Goal: Task Accomplishment & Management: Manage account settings

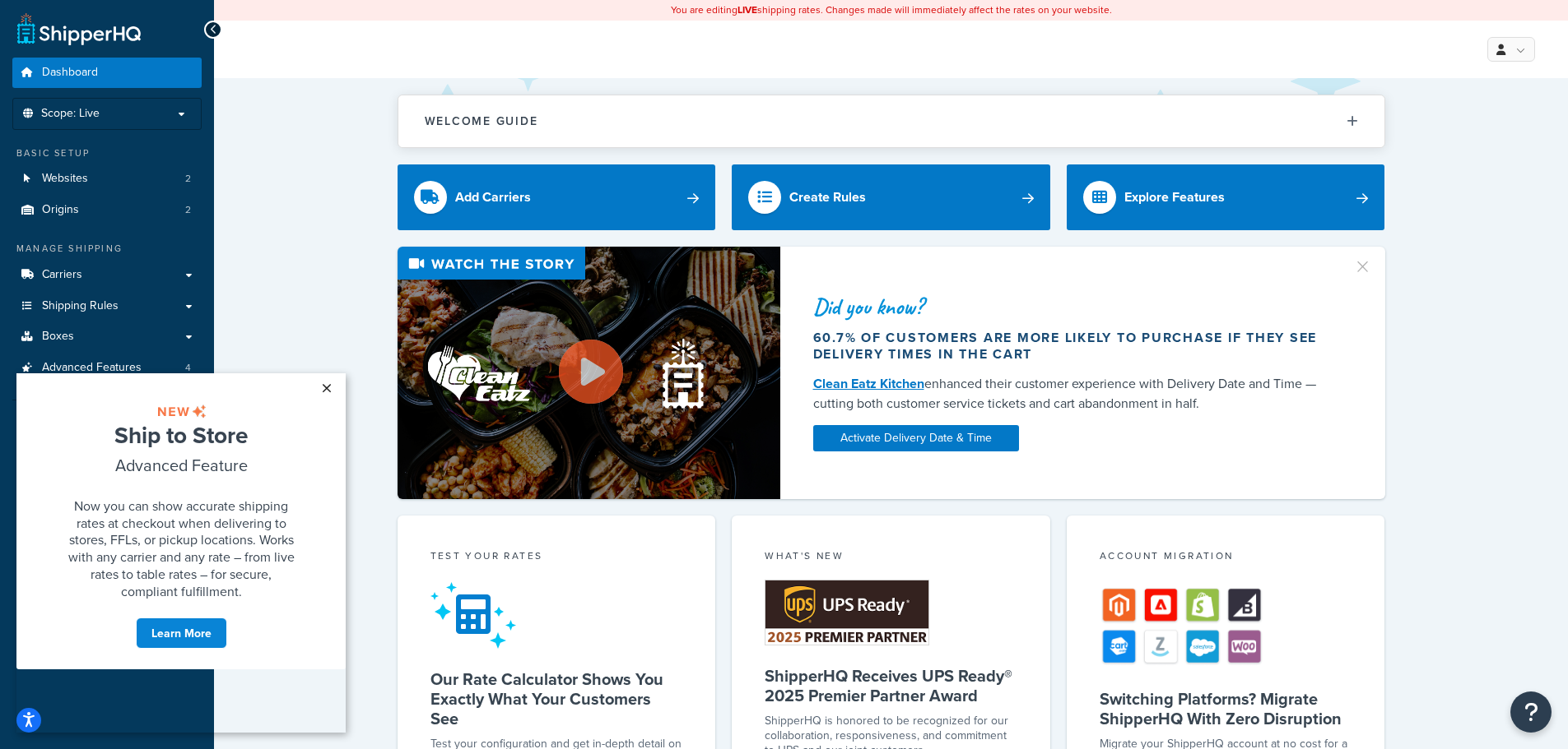
click at [319, 385] on link "×" at bounding box center [326, 387] width 29 height 30
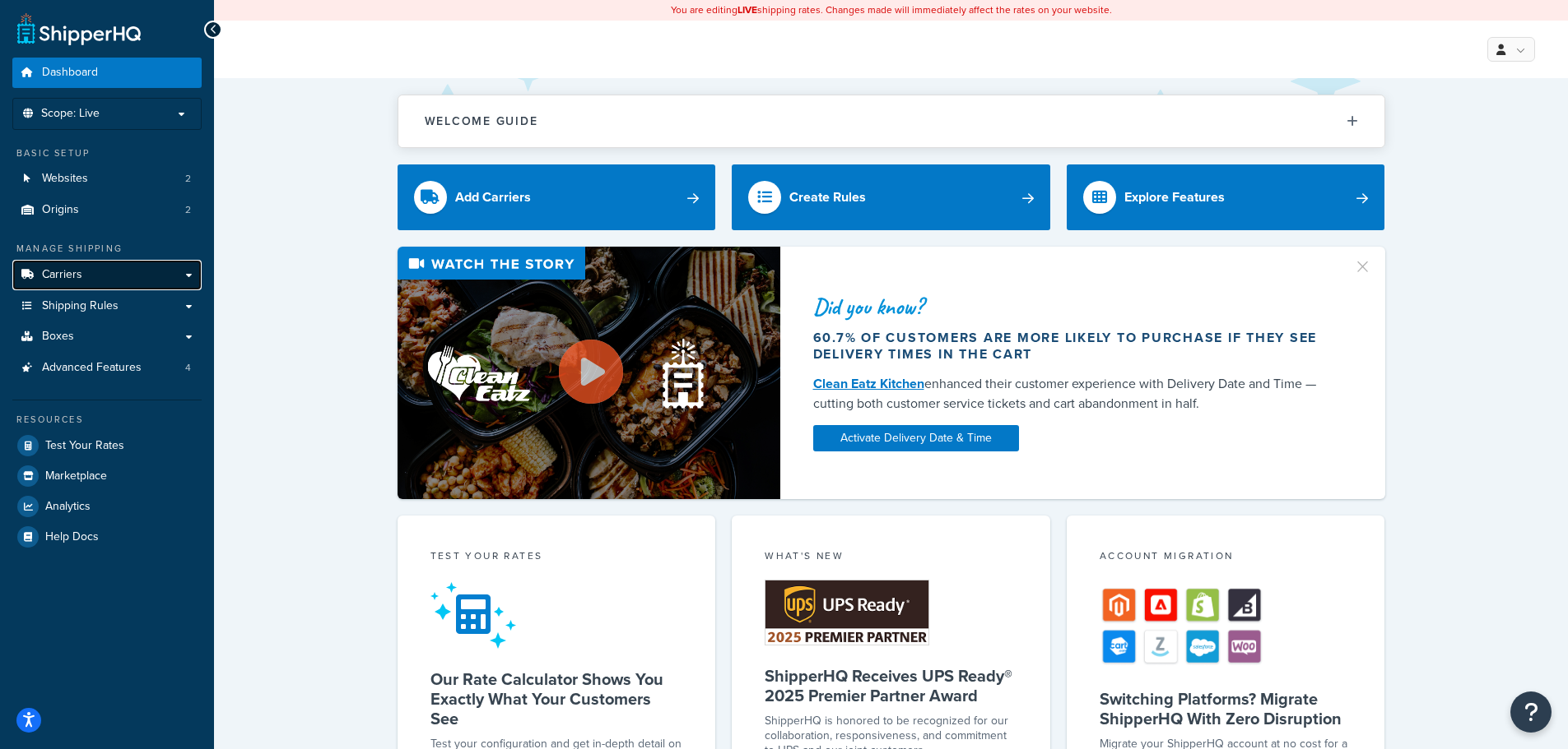
click at [89, 287] on link "Carriers" at bounding box center [107, 275] width 190 height 31
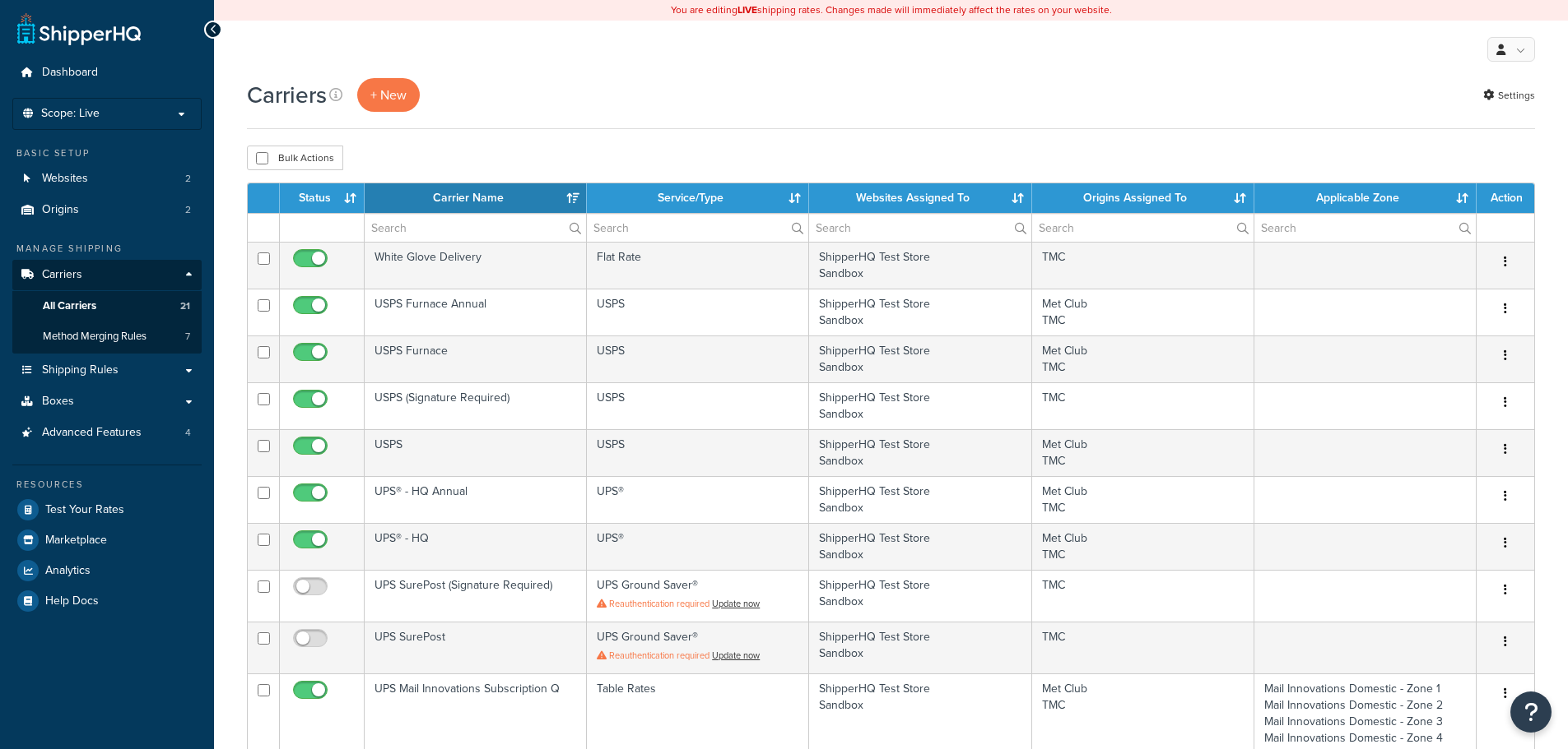
select select "15"
click at [91, 308] on span "All Carriers" at bounding box center [69, 306] width 54 height 14
select select "15"
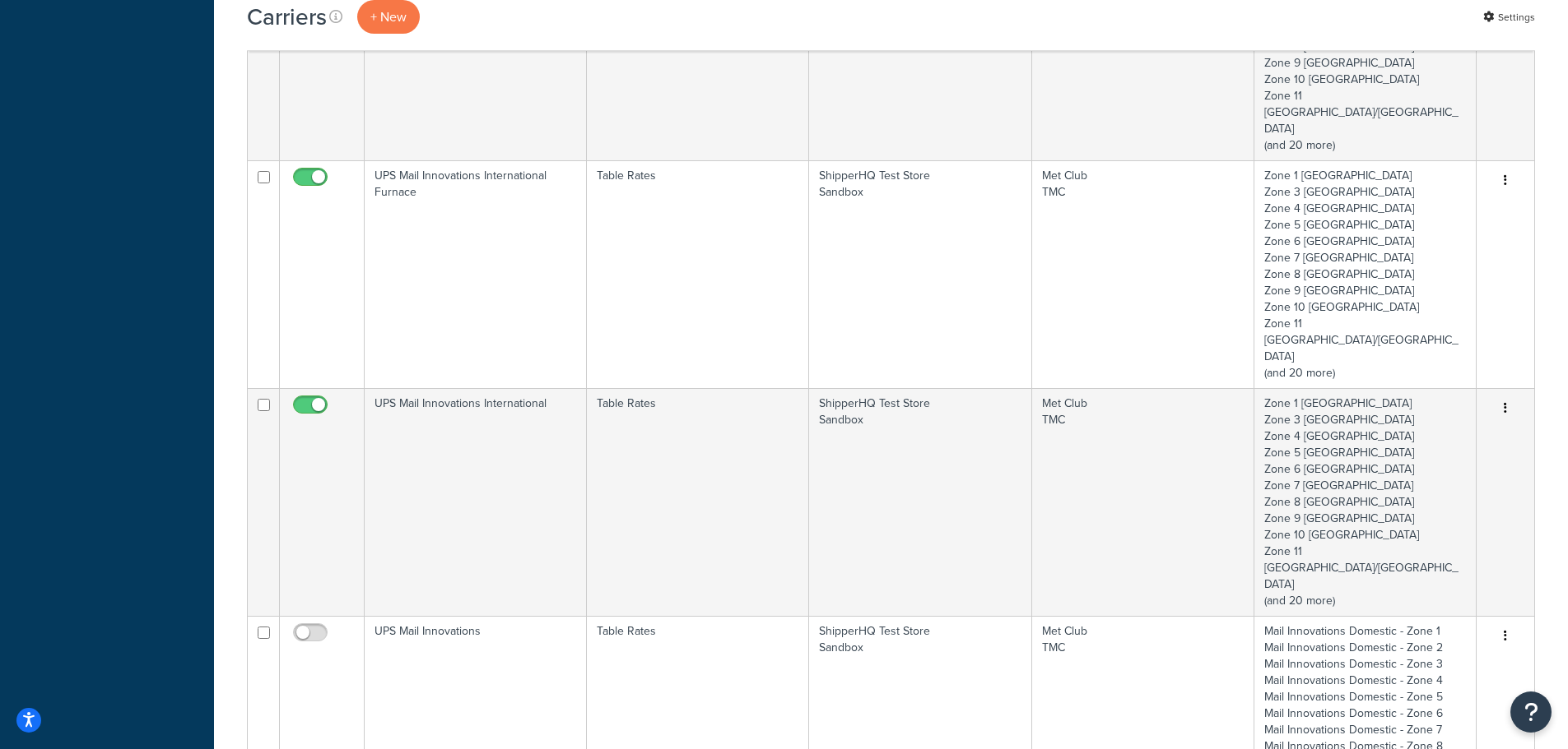
scroll to position [905, 0]
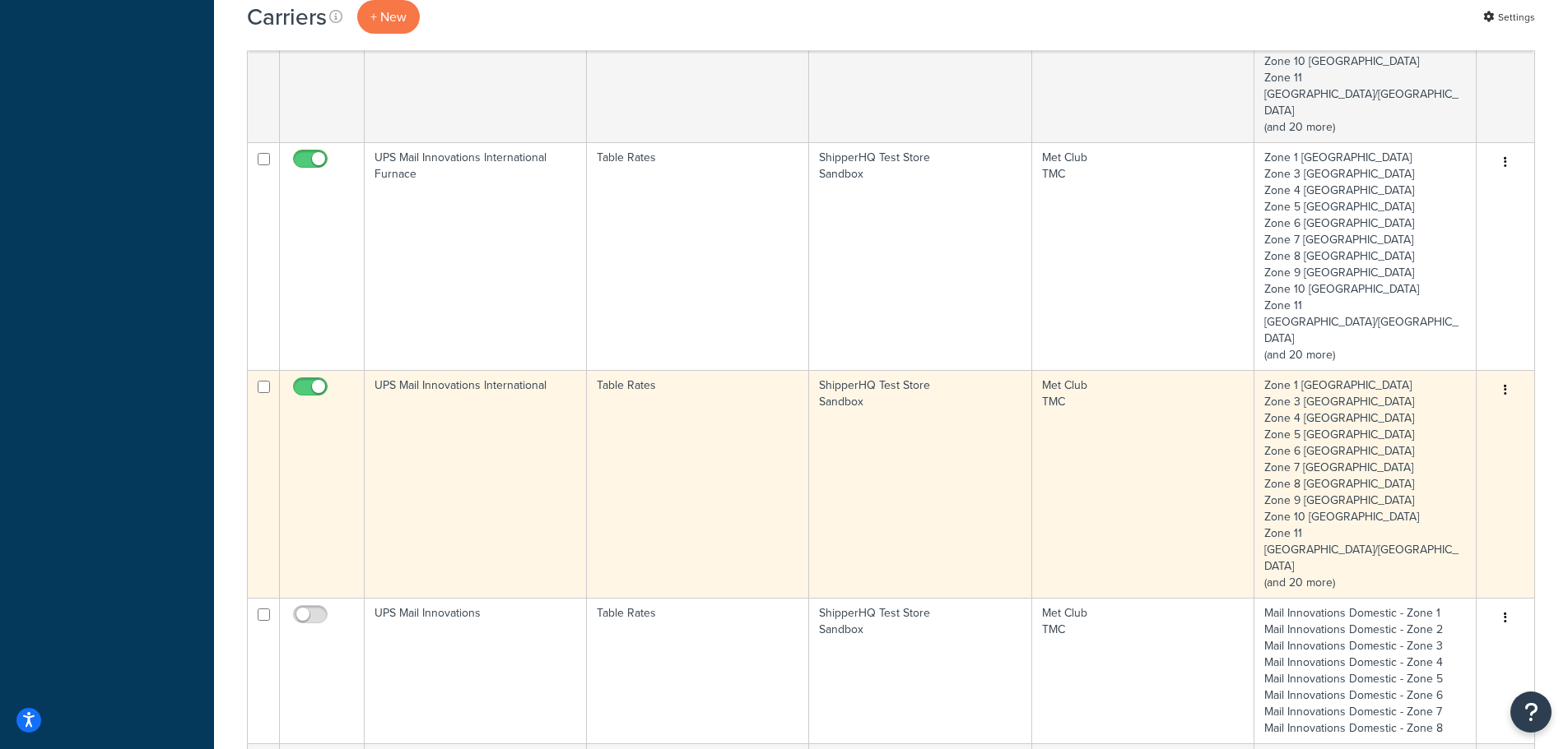
click at [1502, 378] on button "button" at bounding box center [1505, 390] width 23 height 26
click at [1428, 360] on link "Edit" at bounding box center [1438, 358] width 130 height 34
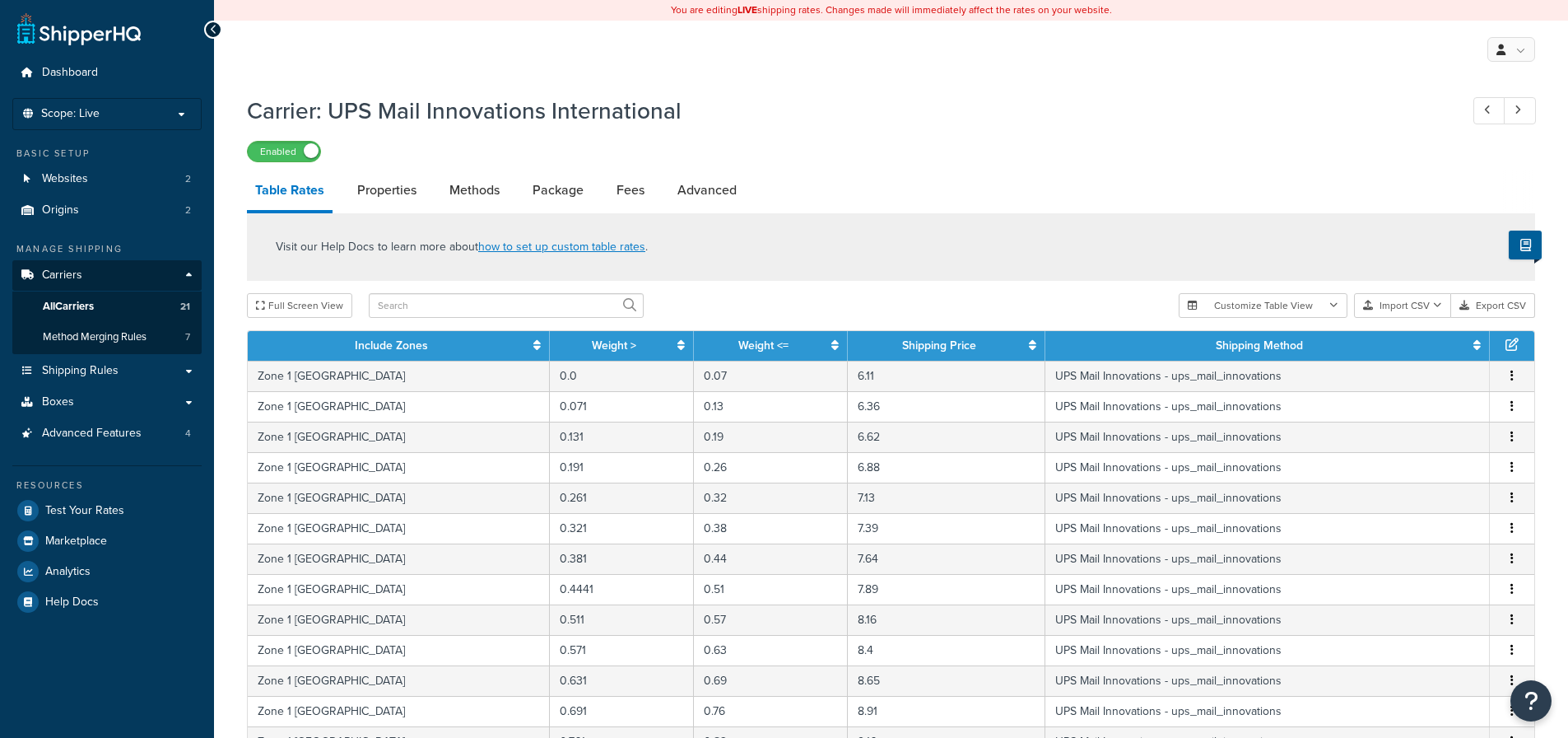
select select "25"
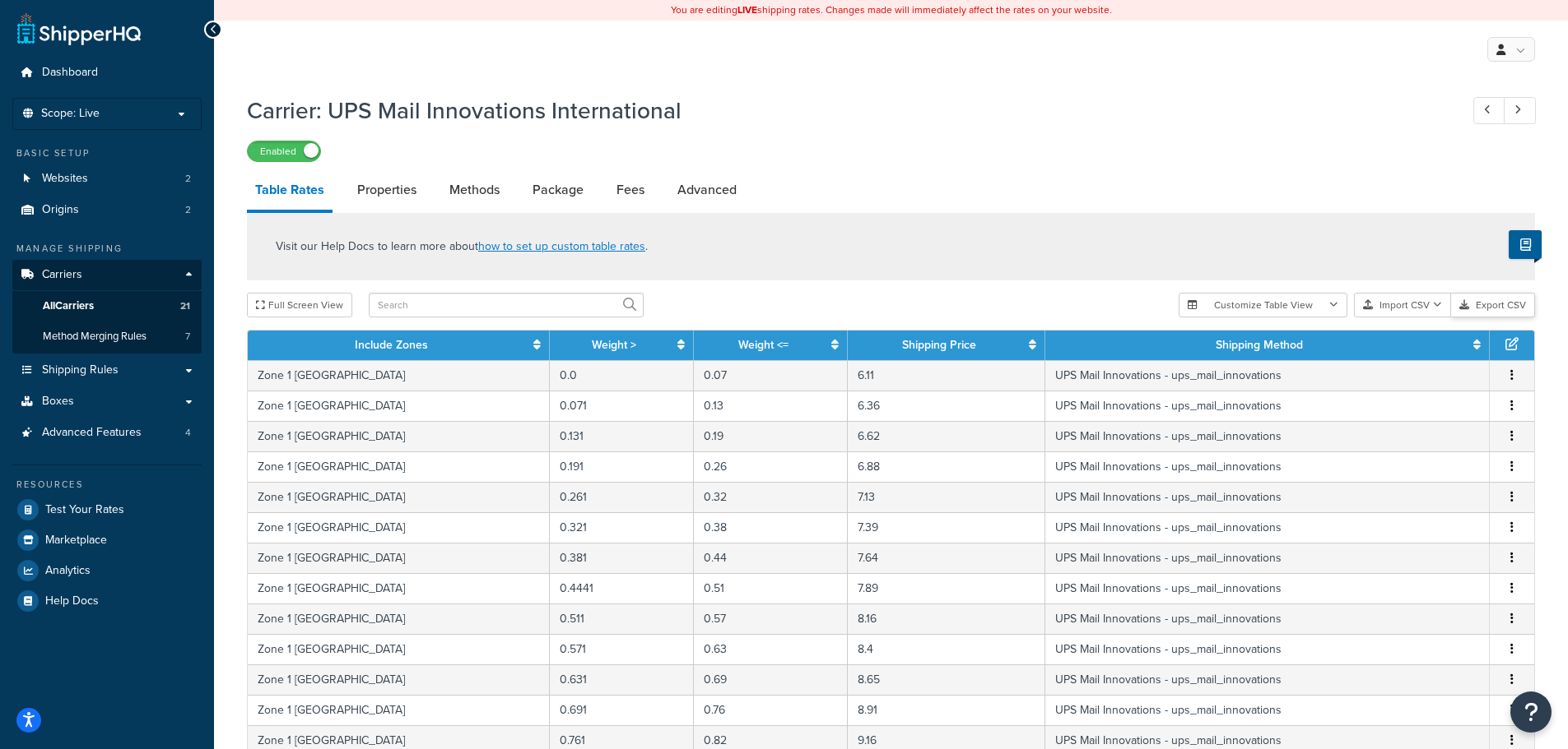
click at [1492, 305] on button "Export CSV" at bounding box center [1492, 306] width 84 height 25
